Goal: Task Accomplishment & Management: Use online tool/utility

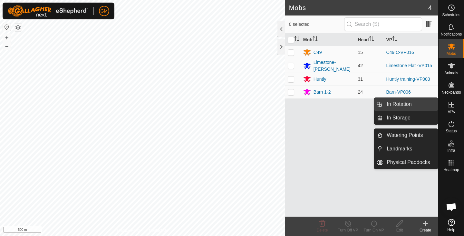
click at [405, 103] on link "In Rotation" at bounding box center [410, 104] width 55 height 13
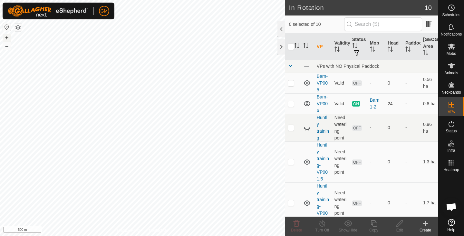
click at [8, 38] on button "+" at bounding box center [7, 38] width 8 height 8
click at [7, 37] on button "+" at bounding box center [7, 38] width 8 height 8
click at [6, 37] on button "+" at bounding box center [7, 38] width 8 height 8
click at [6, 46] on button "–" at bounding box center [7, 46] width 8 height 8
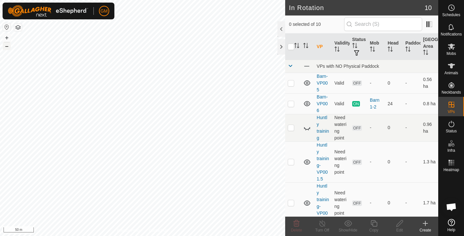
checkbox input "true"
click at [376, 225] on icon at bounding box center [374, 223] width 8 height 8
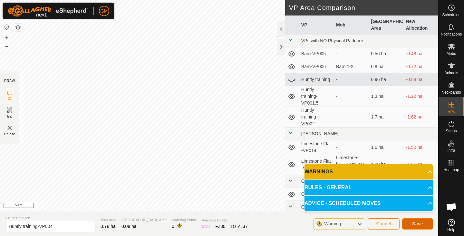
click at [422, 224] on span "Save" at bounding box center [417, 223] width 11 height 5
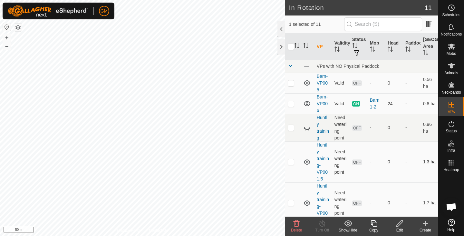
checkbox input "true"
click at [374, 224] on icon at bounding box center [374, 223] width 8 height 8
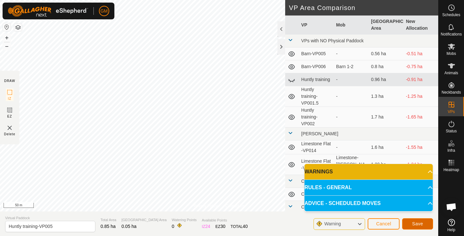
click at [413, 222] on span "Save" at bounding box center [417, 223] width 11 height 5
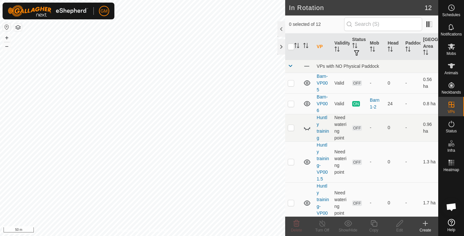
checkbox input "true"
click at [376, 223] on icon at bounding box center [374, 223] width 8 height 8
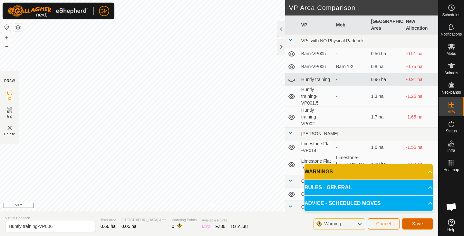
click at [418, 220] on button "Save" at bounding box center [417, 223] width 31 height 11
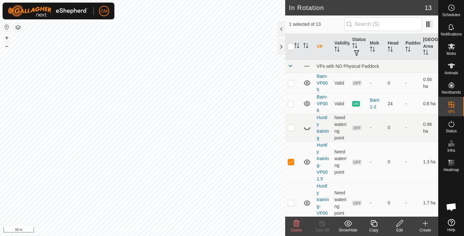
click at [296, 221] on icon at bounding box center [297, 223] width 8 height 8
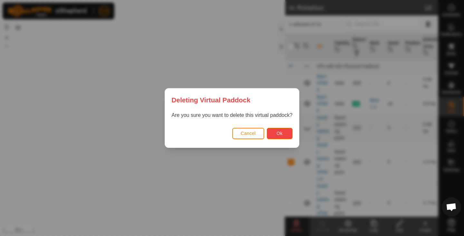
click at [281, 133] on span "Ok" at bounding box center [279, 133] width 6 height 5
checkbox input "false"
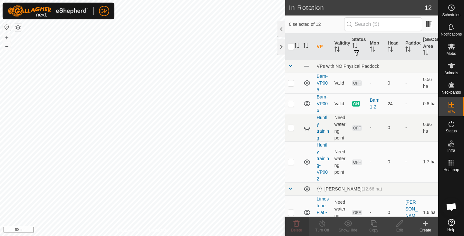
checkbox input "true"
click at [294, 225] on icon at bounding box center [297, 223] width 6 height 6
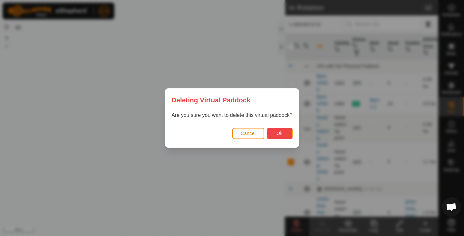
click at [279, 134] on span "Ok" at bounding box center [279, 133] width 6 height 5
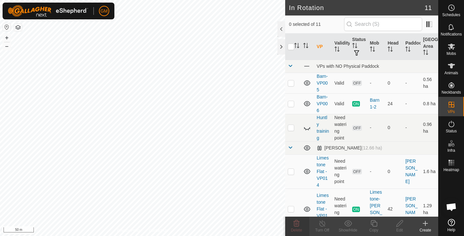
checkbox input "true"
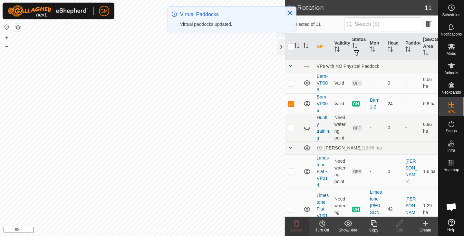
click at [374, 222] on icon at bounding box center [374, 223] width 8 height 8
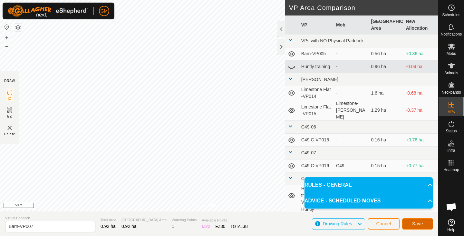
click at [410, 223] on button "Save" at bounding box center [417, 223] width 31 height 11
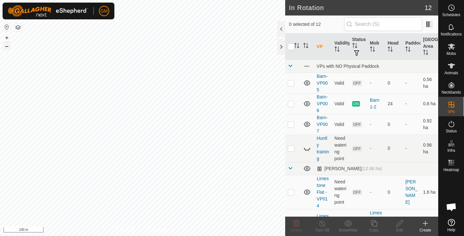
click at [8, 47] on button "–" at bounding box center [7, 46] width 8 height 8
checkbox input "true"
click at [8, 38] on button "+" at bounding box center [7, 38] width 8 height 8
click at [373, 224] on icon at bounding box center [374, 223] width 8 height 8
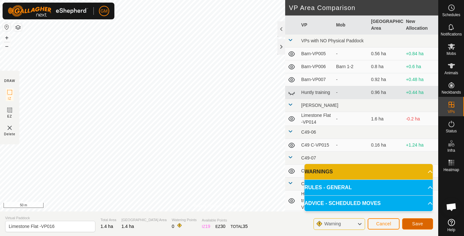
click at [417, 224] on span "Save" at bounding box center [417, 223] width 11 height 5
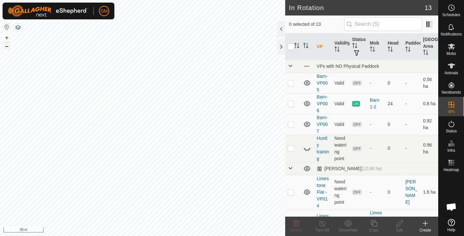
click at [8, 46] on button "–" at bounding box center [7, 46] width 8 height 8
click at [7, 35] on button "+" at bounding box center [7, 38] width 8 height 8
click at [7, 37] on button "+" at bounding box center [7, 38] width 8 height 8
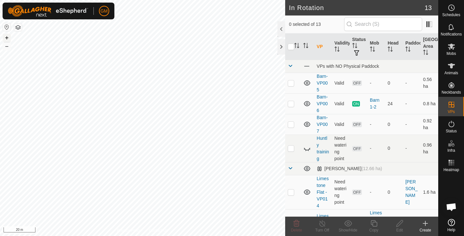
click at [6, 37] on button "+" at bounding box center [7, 38] width 8 height 8
checkbox input "true"
click at [377, 224] on icon at bounding box center [374, 223] width 8 height 8
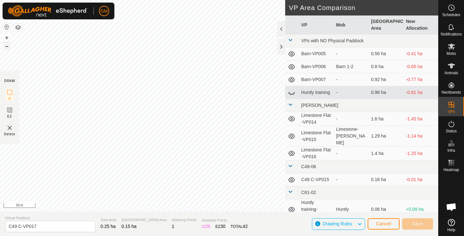
click at [6, 48] on button "–" at bounding box center [7, 46] width 8 height 8
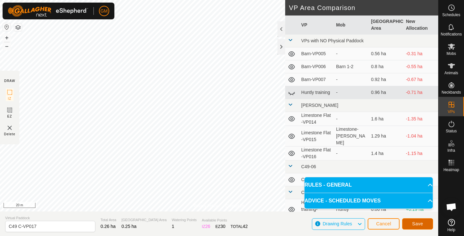
click at [422, 221] on span "Save" at bounding box center [417, 223] width 11 height 5
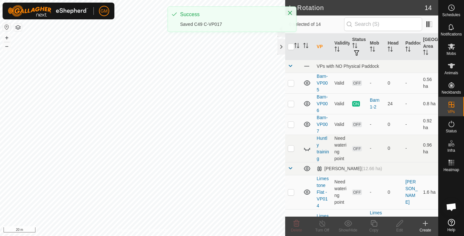
checkbox input "true"
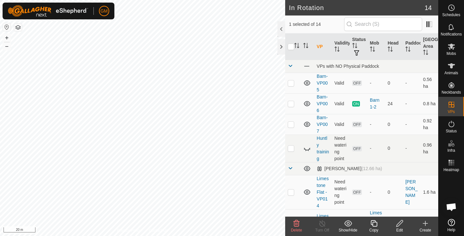
click at [375, 225] on icon at bounding box center [374, 223] width 8 height 8
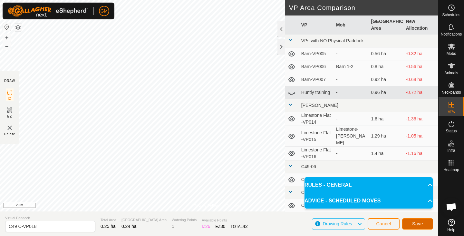
click at [418, 224] on span "Save" at bounding box center [417, 223] width 11 height 5
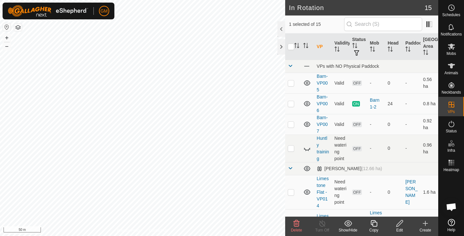
click at [295, 220] on icon at bounding box center [297, 223] width 6 height 6
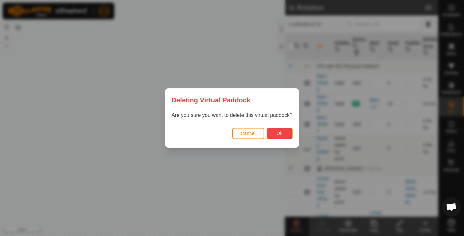
click at [280, 132] on span "Ok" at bounding box center [279, 133] width 6 height 5
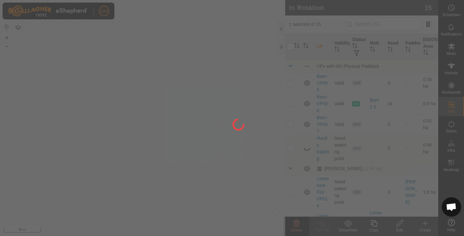
checkbox input "false"
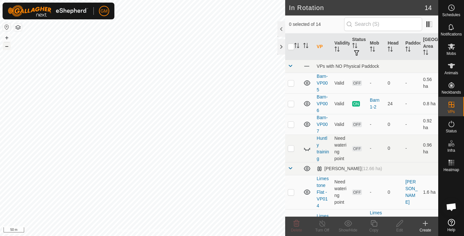
click at [8, 48] on button "–" at bounding box center [7, 46] width 8 height 8
click at [6, 37] on button "+" at bounding box center [7, 38] width 8 height 8
click at [7, 39] on button "+" at bounding box center [7, 38] width 8 height 8
